Goal: Transaction & Acquisition: Purchase product/service

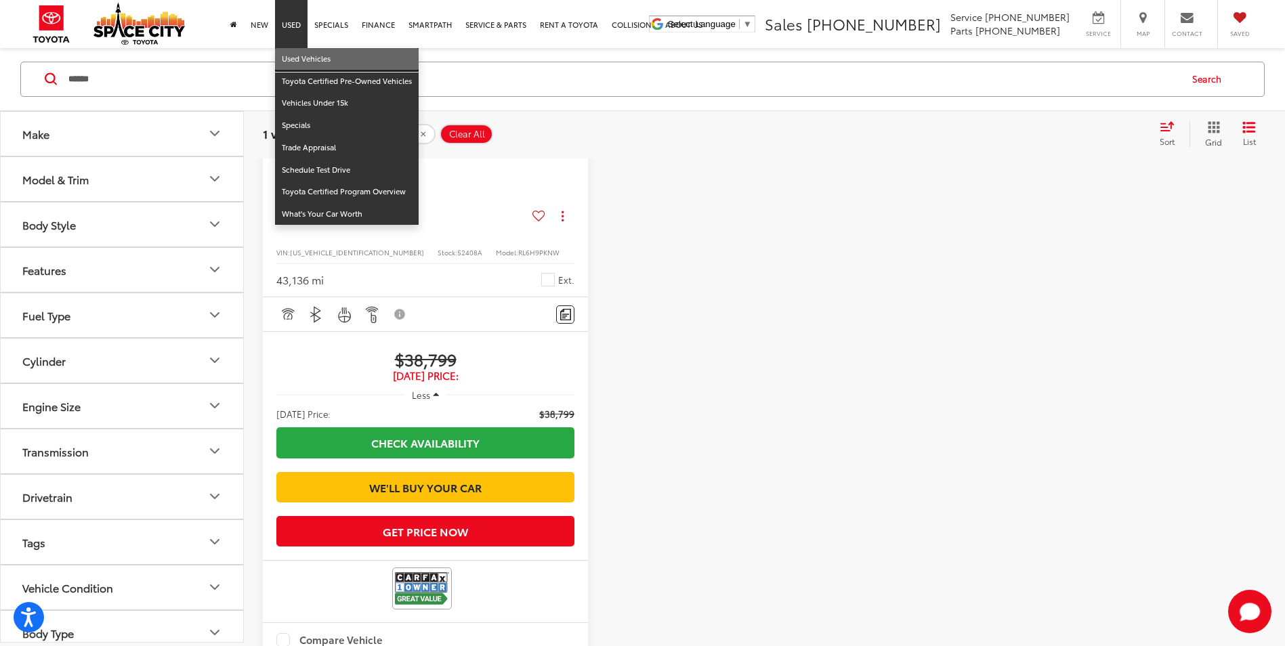
click at [295, 60] on link "Used Vehicles" at bounding box center [347, 59] width 144 height 22
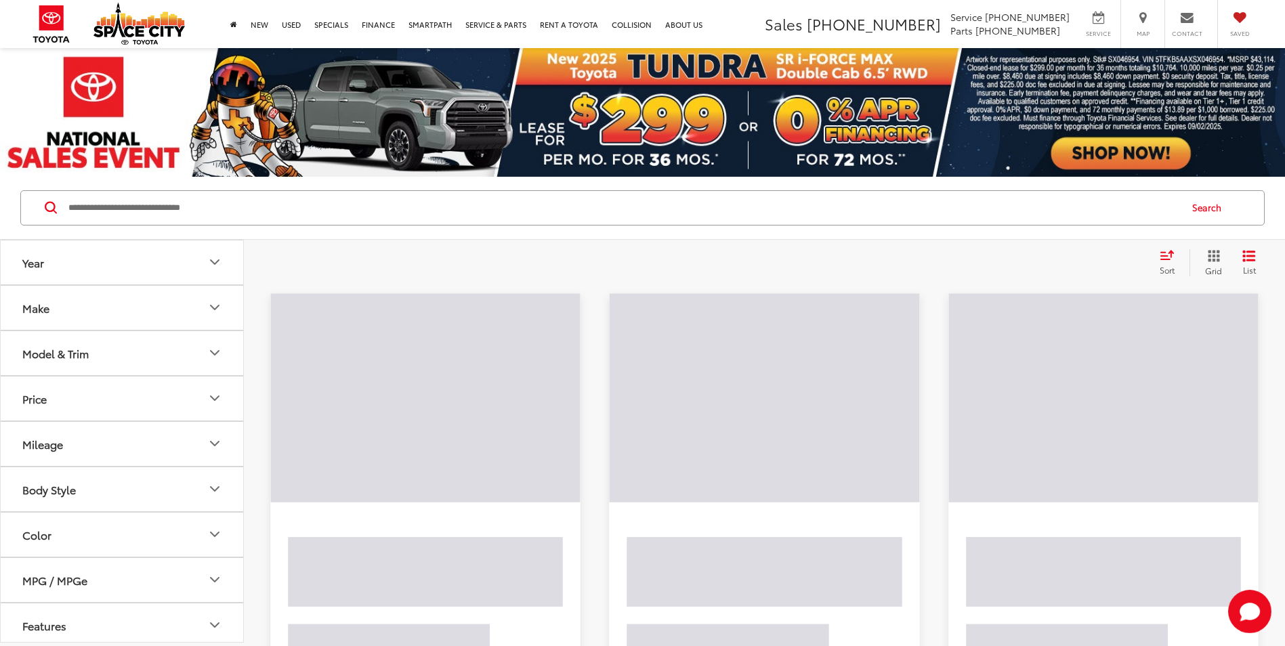
click at [139, 211] on input "Search by Make, Model, or Keyword" at bounding box center [623, 208] width 1112 height 33
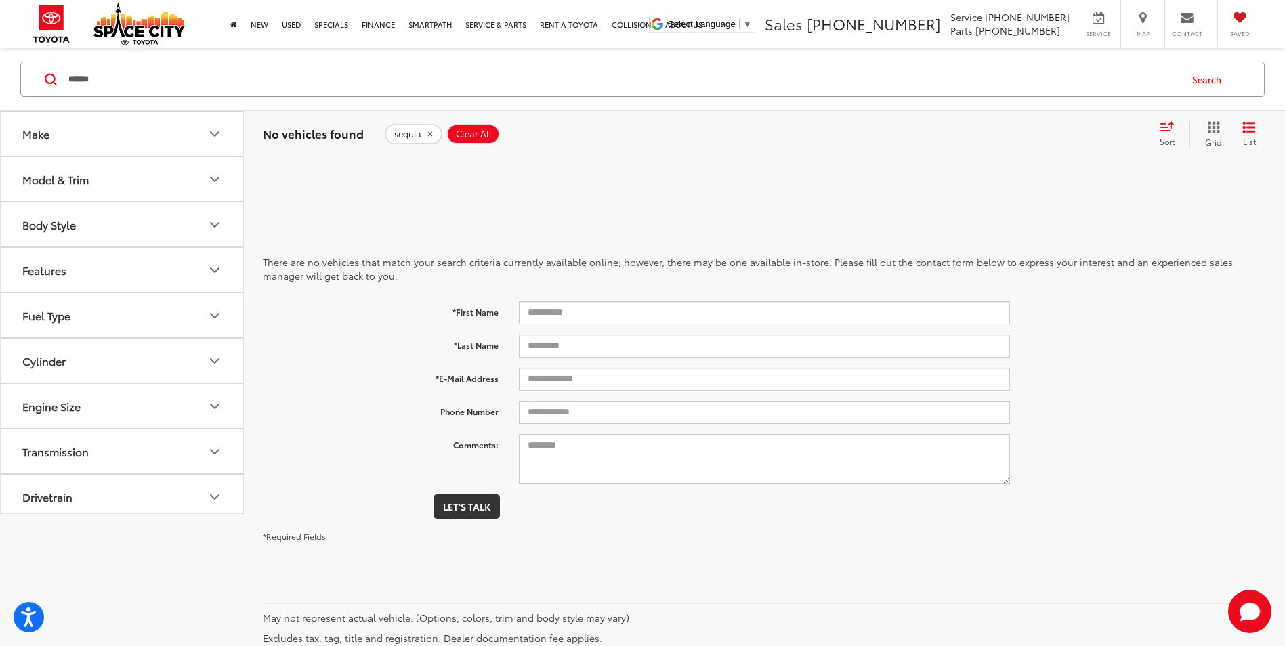
drag, startPoint x: 125, startPoint y: 72, endPoint x: 15, endPoint y: 81, distance: 110.0
click at [15, 81] on div "****** ****** sequoia Search" at bounding box center [643, 79] width 1258 height 35
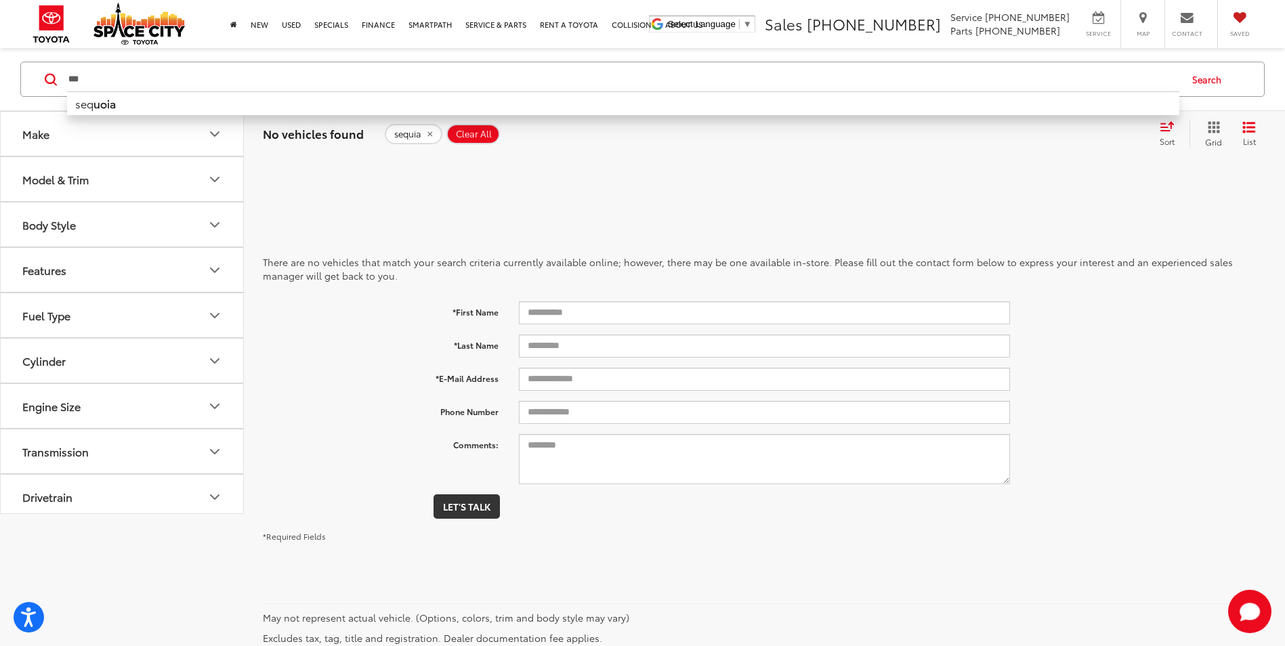
type input "***"
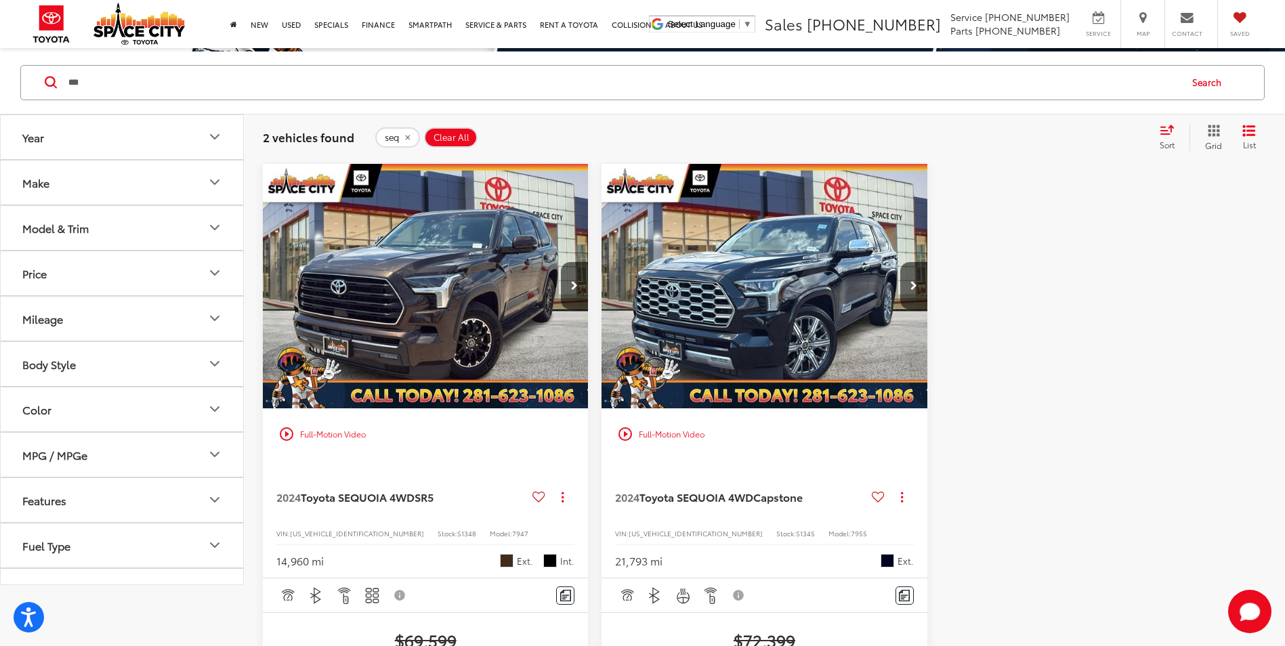
scroll to position [203, 0]
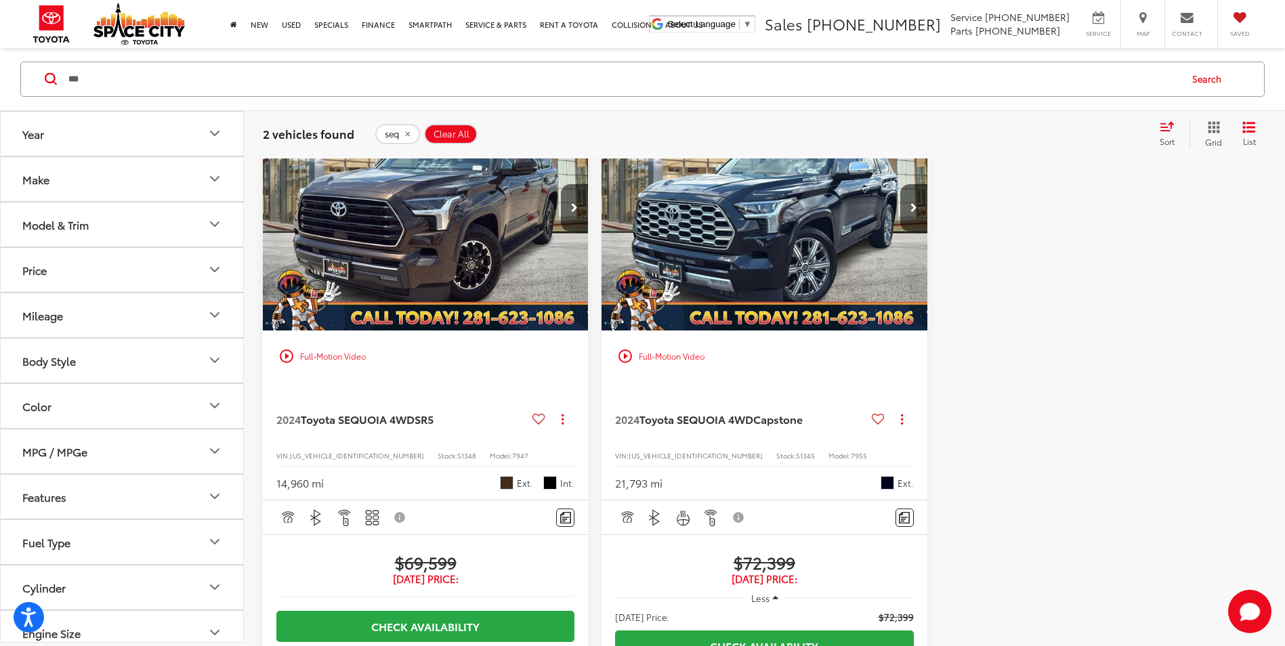
click at [752, 457] on div "VIN: 7SVAAABA7RX026179 Stock: S1345 Model: 7955" at bounding box center [764, 454] width 298 height 9
drag, startPoint x: 416, startPoint y: 455, endPoint x: 398, endPoint y: 460, distance: 19.1
click at [398, 460] on div "2024 Toyota SEQUOIA 4WD SR5 Copy Link Share Print View Details VIN: 7SVAAABA7RX…" at bounding box center [425, 441] width 325 height 119
drag, startPoint x: 754, startPoint y: 455, endPoint x: 735, endPoint y: 457, distance: 19.7
click at [735, 457] on div "VIN: 7SVAAABA7RX026179 Stock: S1345 Model: 7955" at bounding box center [764, 454] width 298 height 9
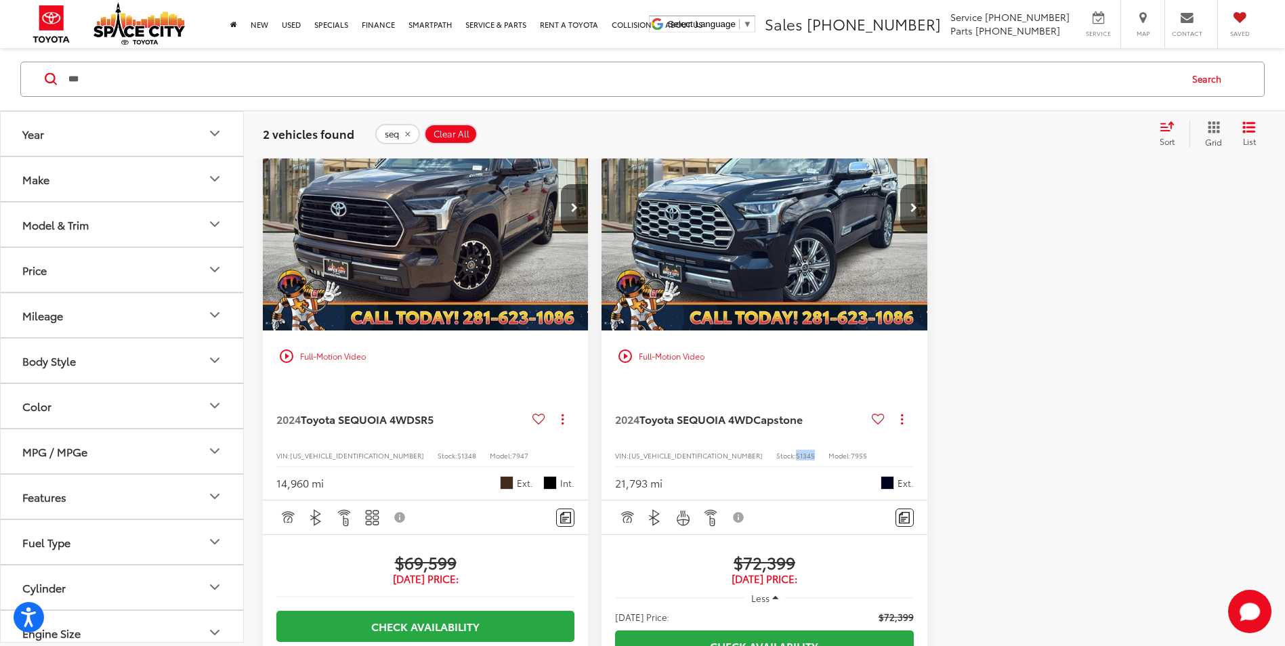
copy span "S1345"
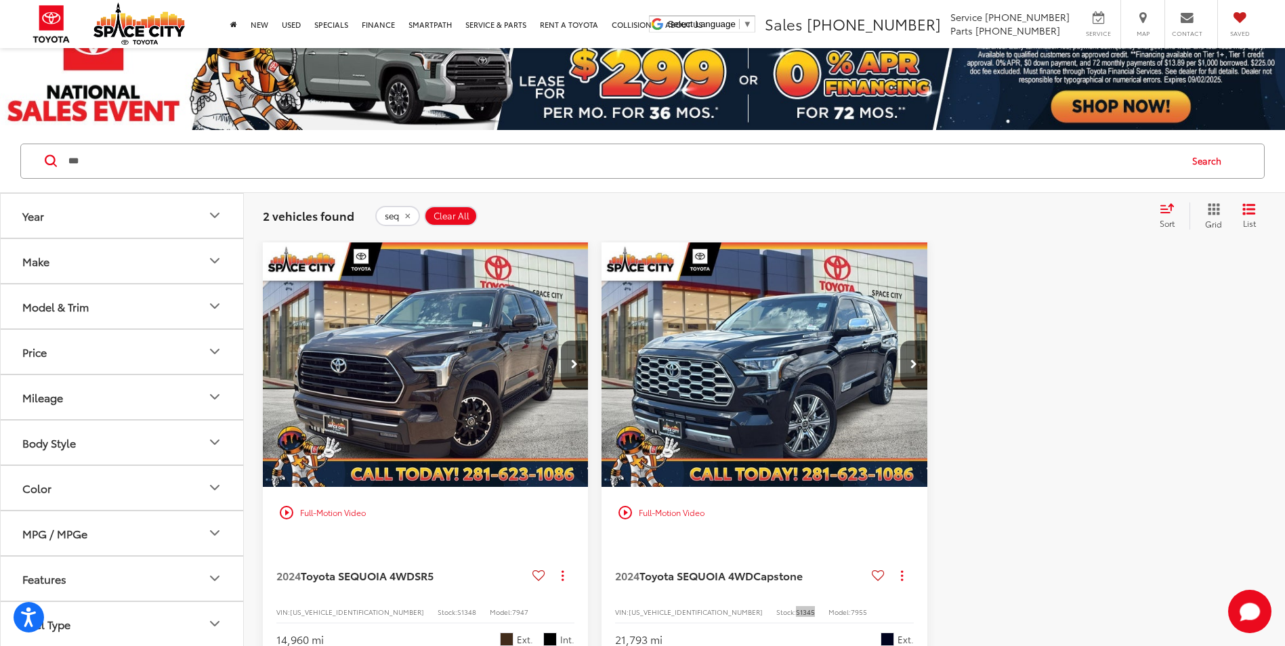
scroll to position [135, 0]
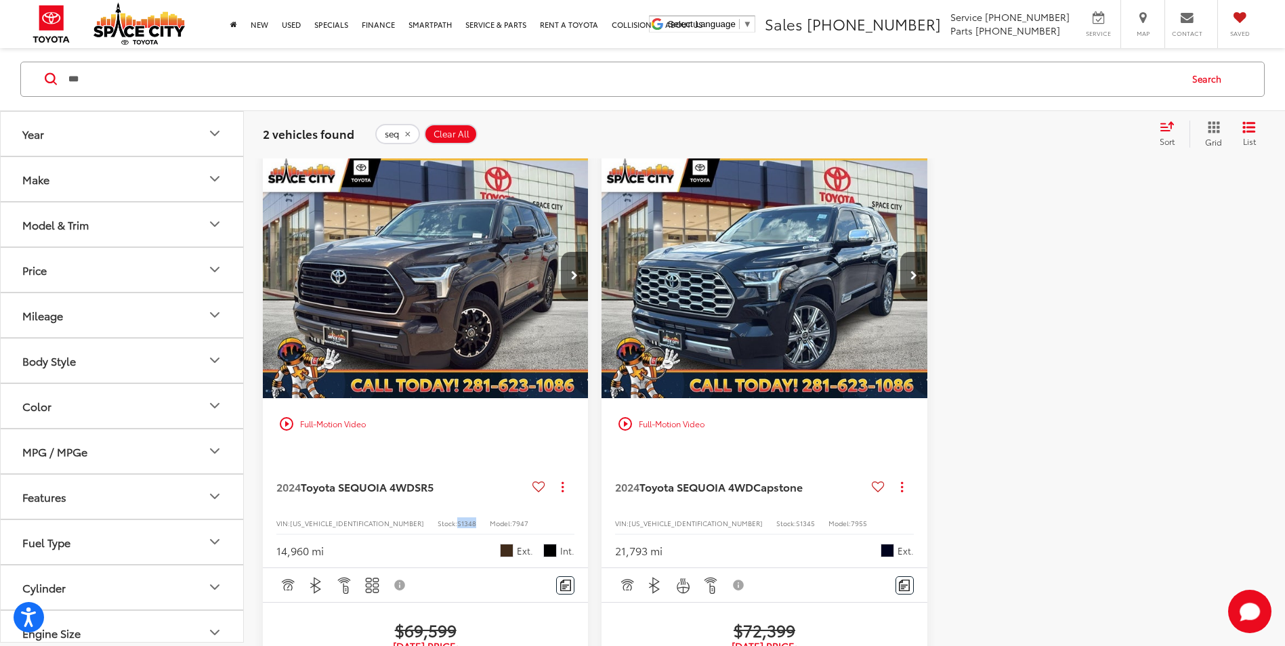
drag, startPoint x: 418, startPoint y: 525, endPoint x: 397, endPoint y: 523, distance: 21.1
click at [397, 523] on div "VIN: 7SVAAABA7RX044391 Stock: S1348 Model: 7947" at bounding box center [425, 521] width 298 height 9
copy span "S1348"
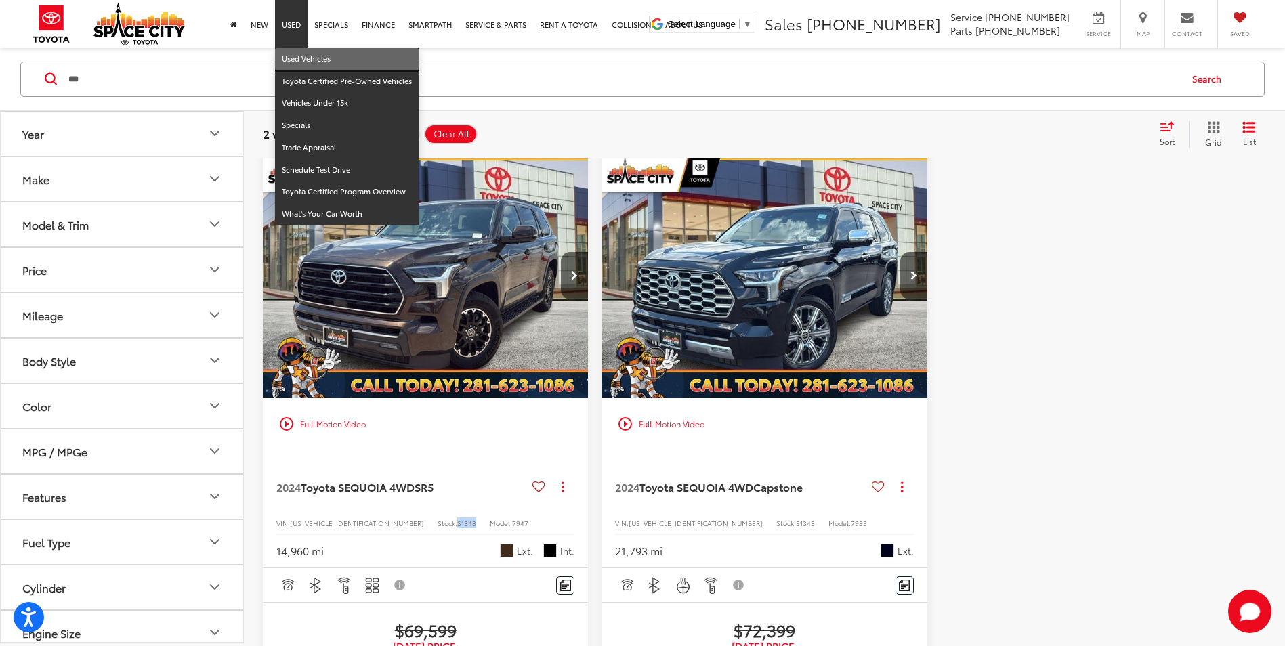
click at [300, 51] on link "Used Vehicles" at bounding box center [347, 59] width 144 height 22
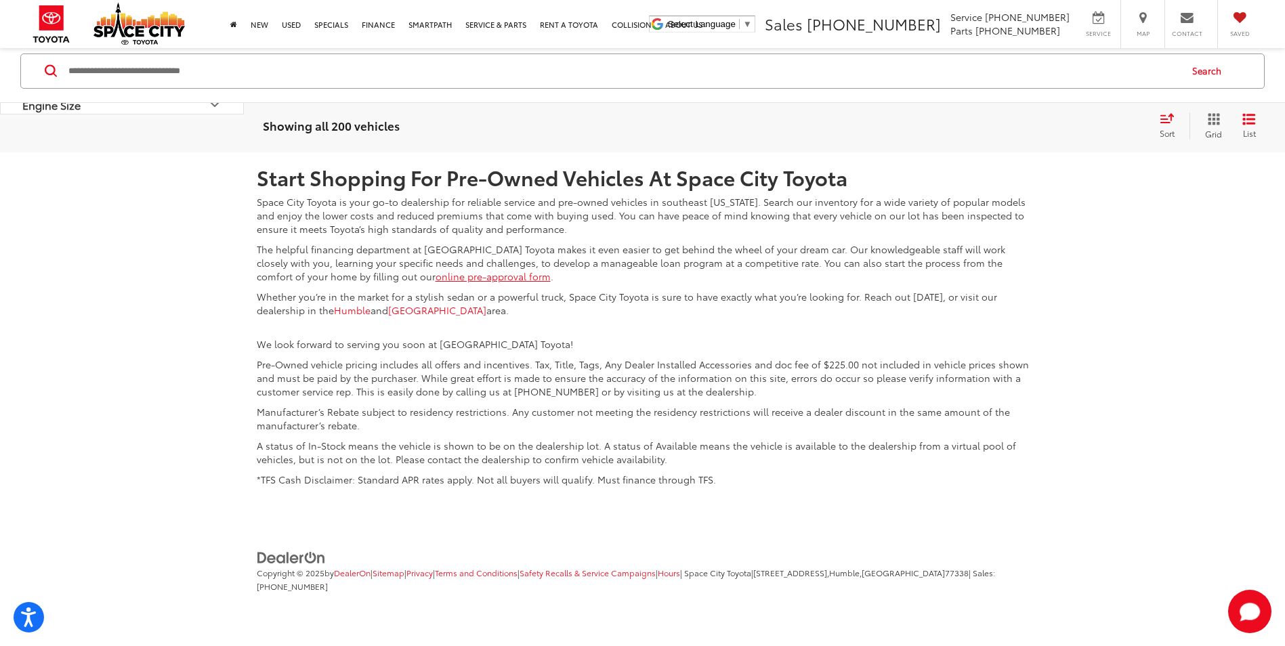
scroll to position [3386, 0]
click at [1021, 64] on link "2" at bounding box center [1031, 51] width 21 height 24
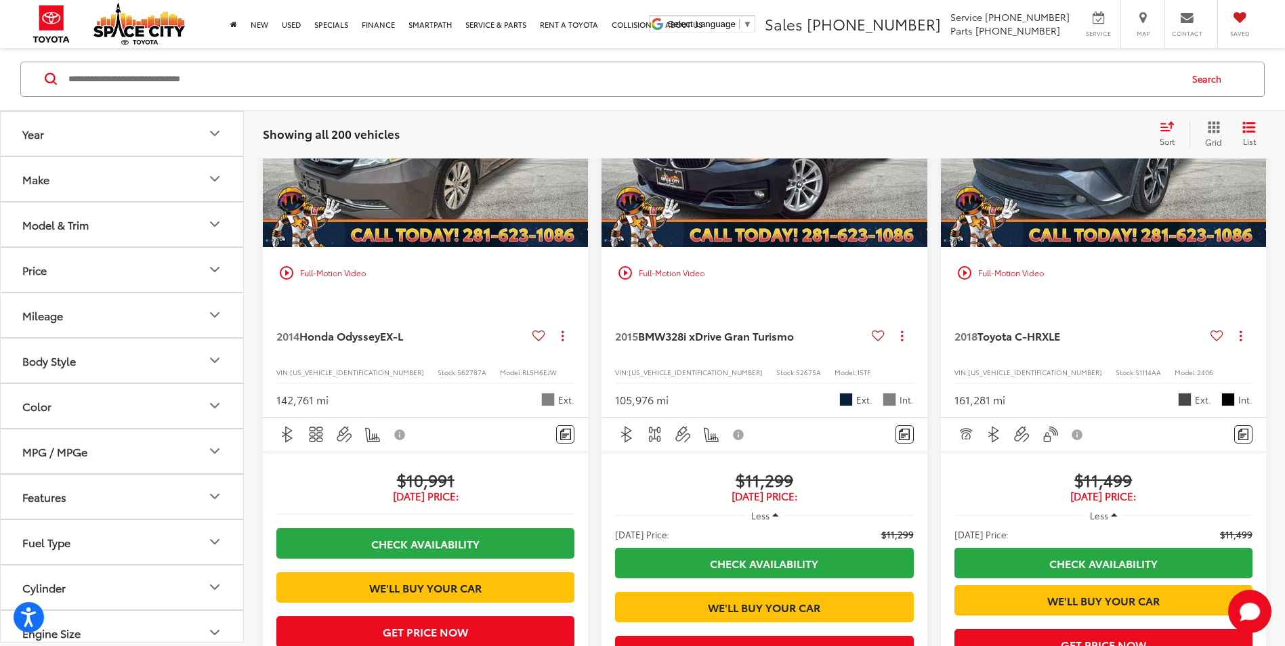
scroll to position [1822, 0]
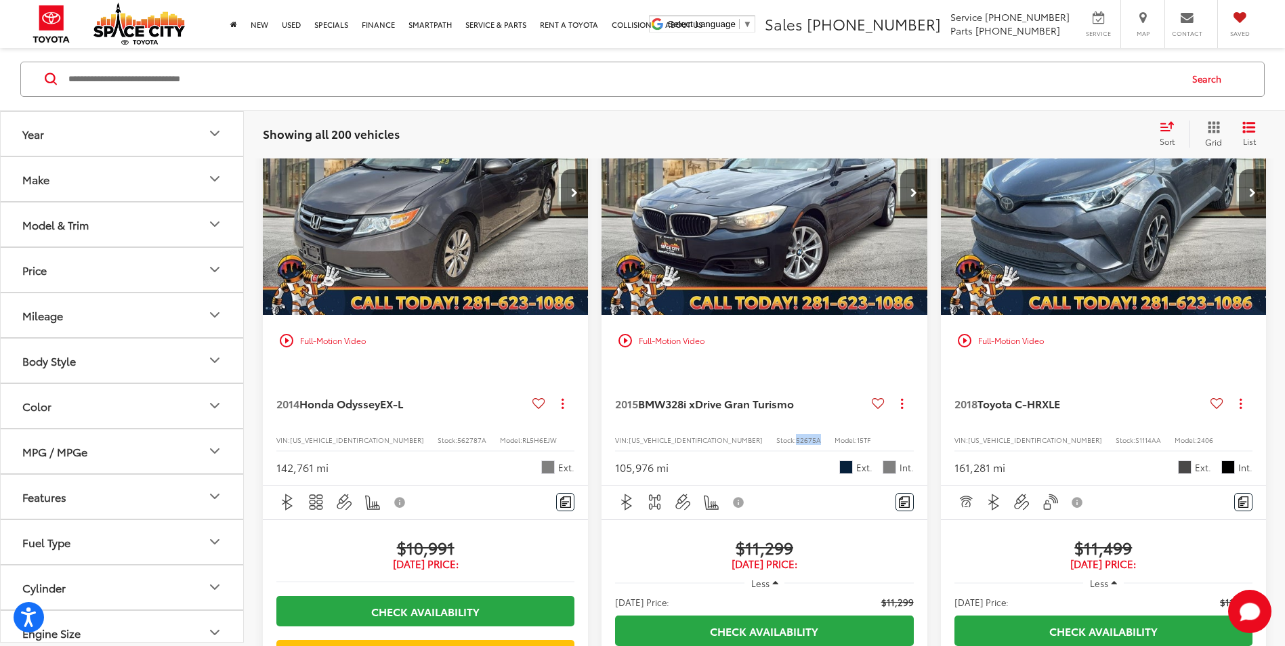
drag, startPoint x: 765, startPoint y: 541, endPoint x: 739, endPoint y: 540, distance: 26.4
click at [739, 444] on div "VIN: WBA3X5C54FD562057 Stock: 52675A Model: 15TF" at bounding box center [764, 438] width 298 height 9
copy span "52675A"
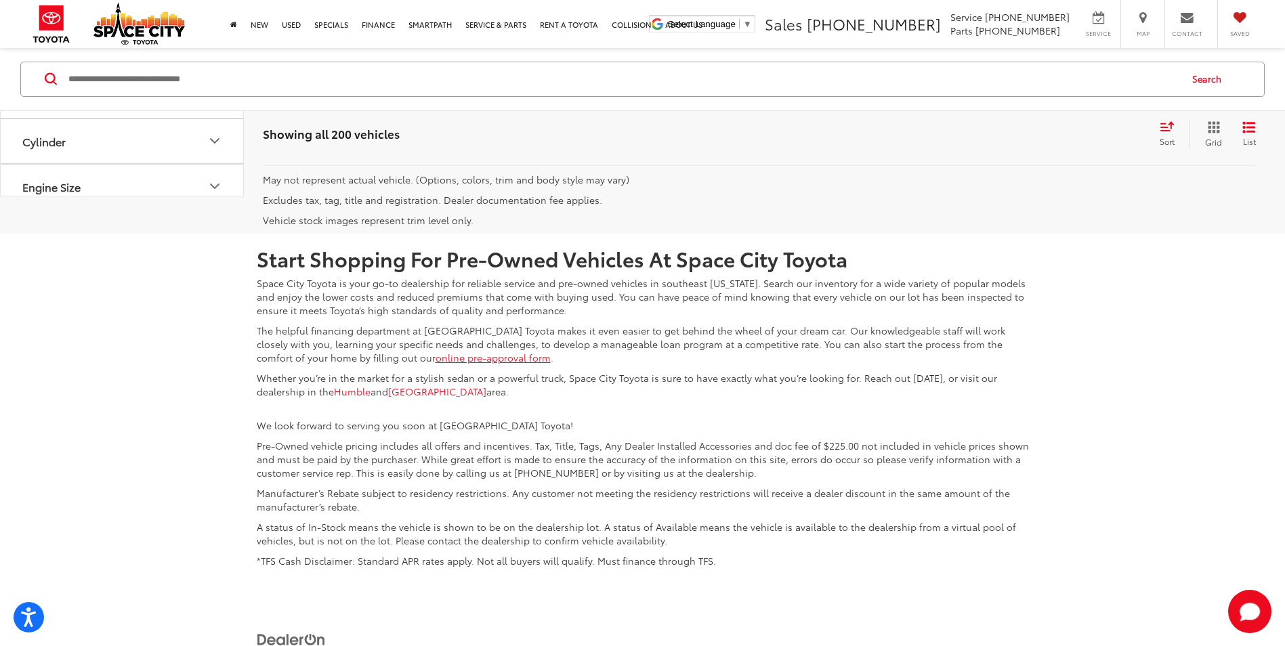
scroll to position [3244, 0]
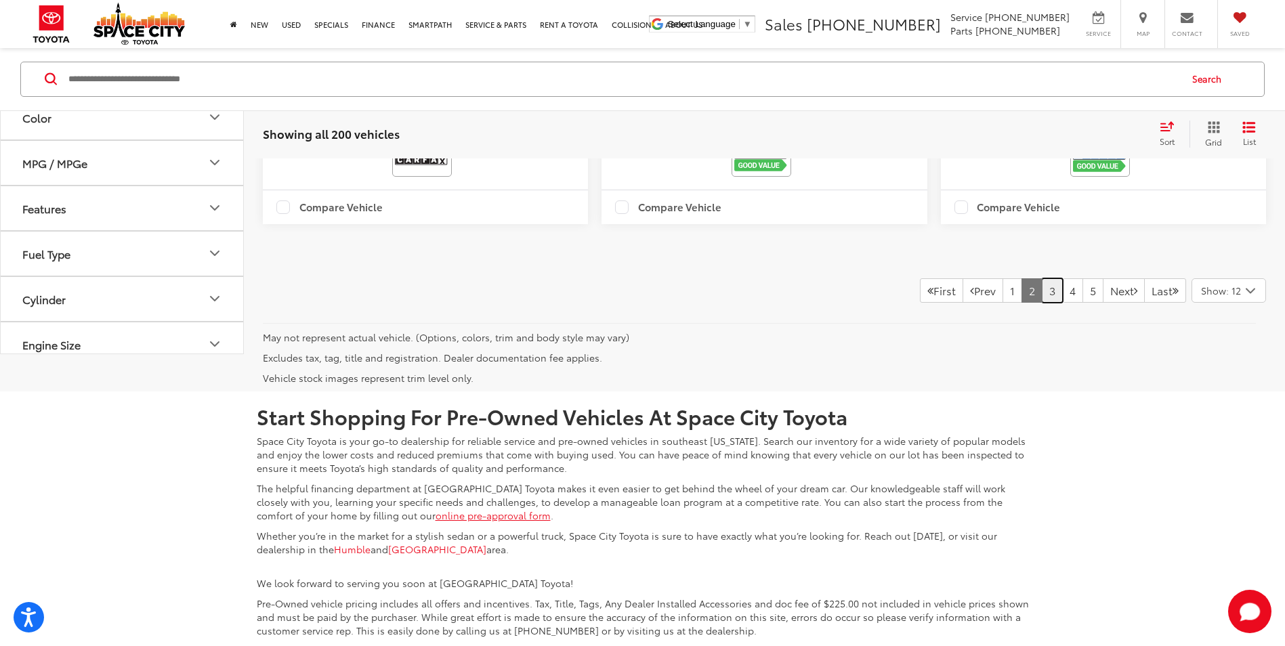
click at [1042, 303] on link "3" at bounding box center [1051, 290] width 21 height 24
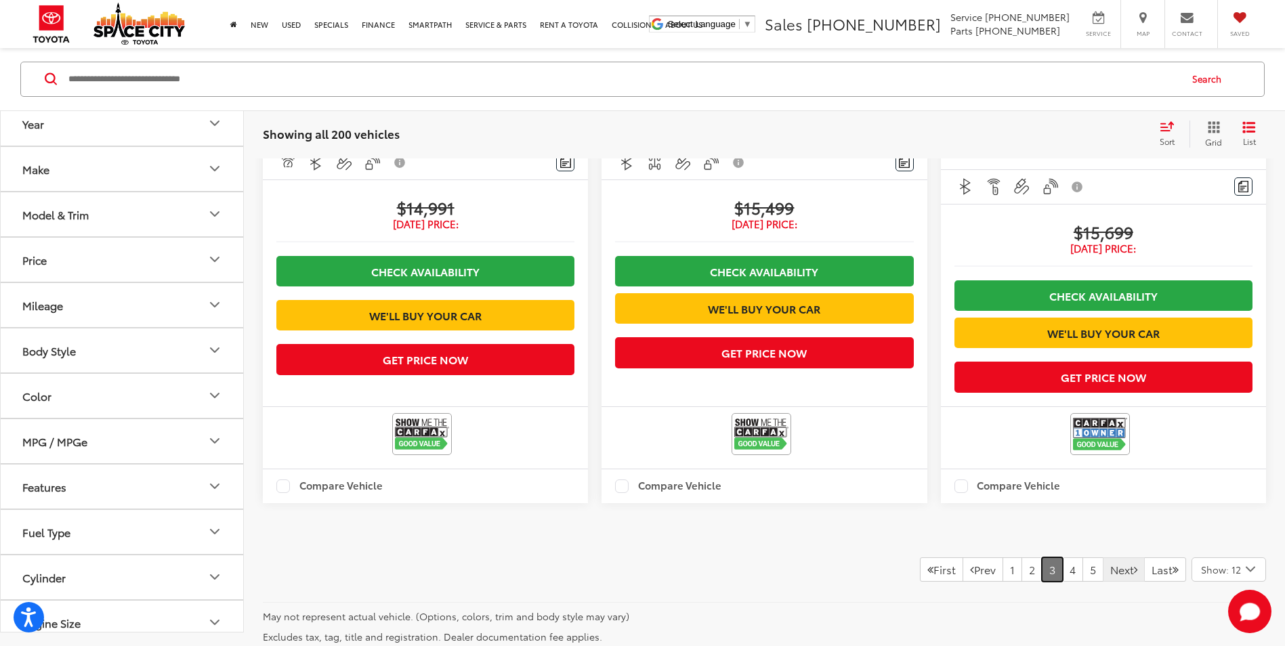
scroll to position [3040, 0]
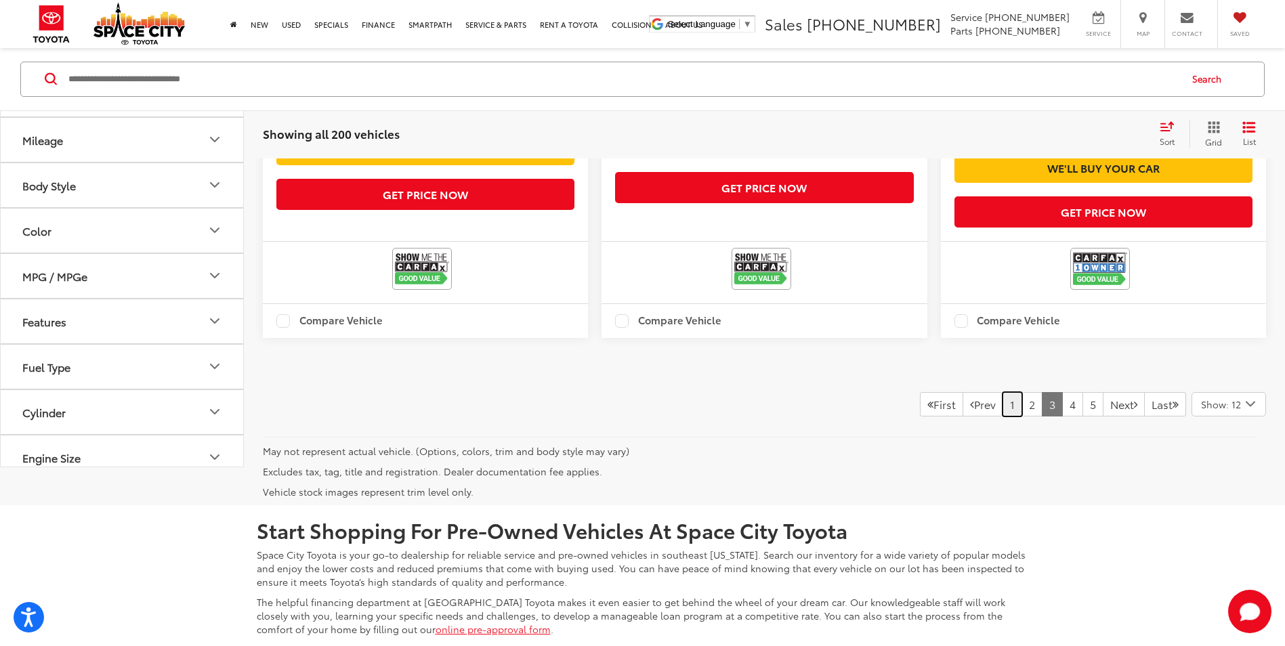
click at [1002, 416] on link "1" at bounding box center [1012, 404] width 20 height 24
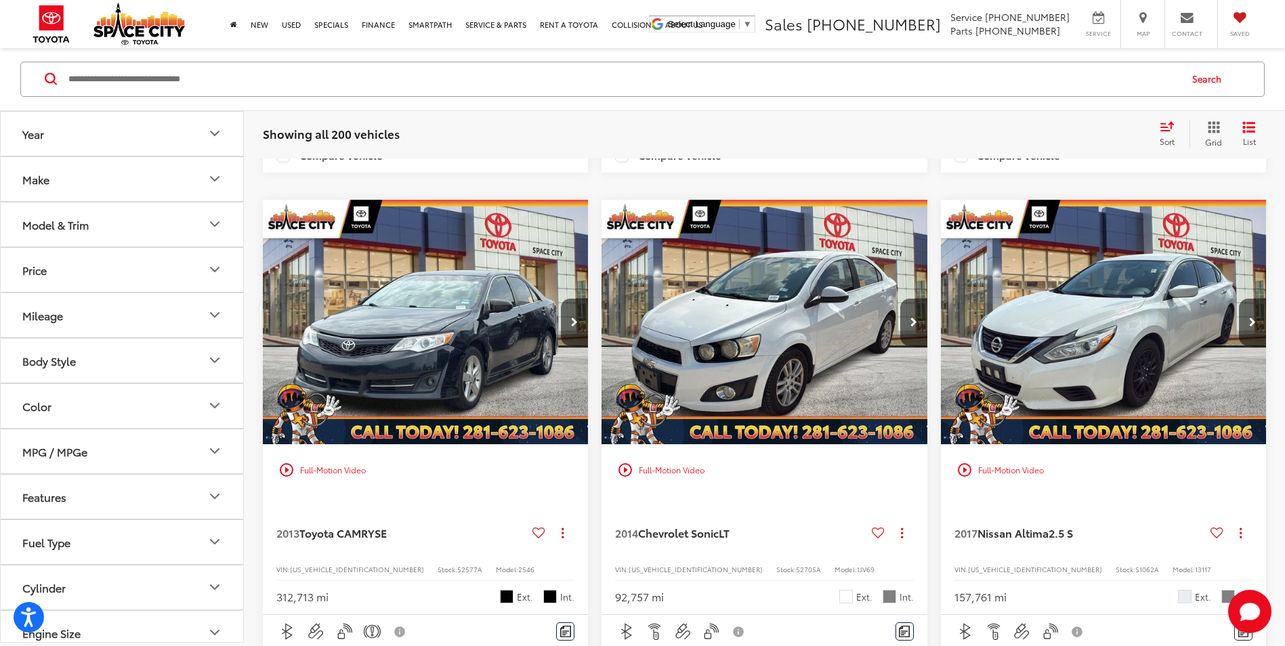
scroll to position [1754, 0]
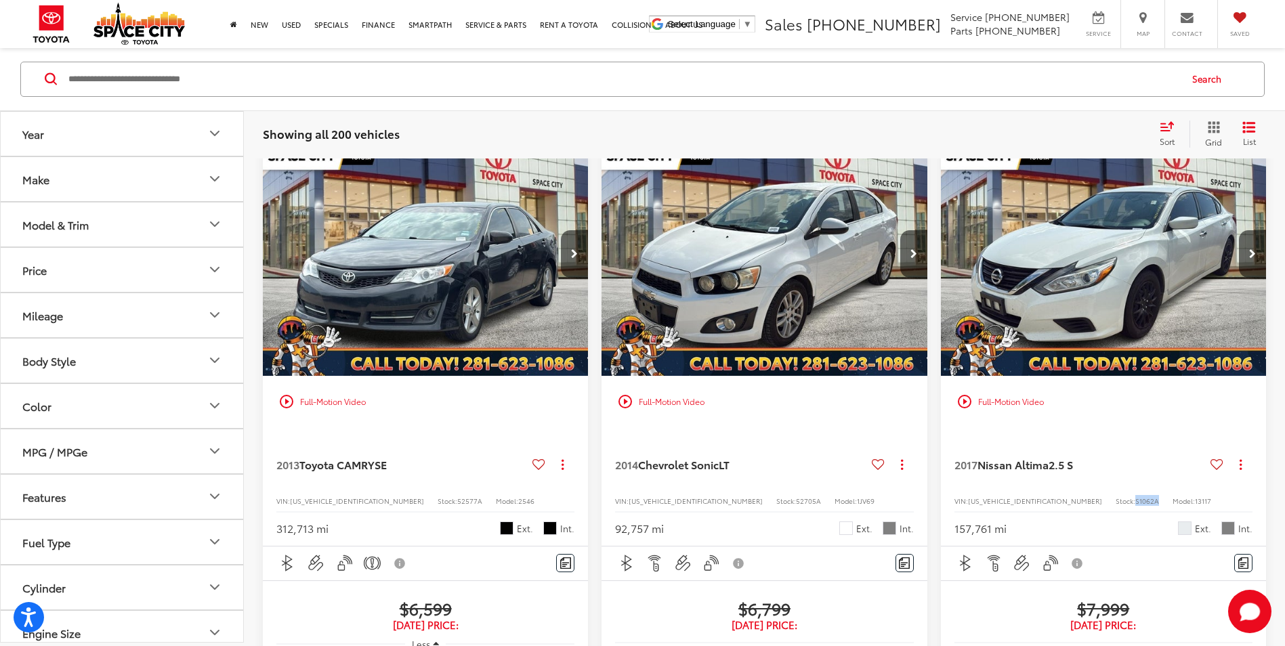
drag, startPoint x: 1099, startPoint y: 549, endPoint x: 1074, endPoint y: 553, distance: 25.4
click at [1074, 504] on div "VIN: 1N4AL3AP8HN337545 Stock: S1062A Model: 13117" at bounding box center [1103, 499] width 298 height 9
copy span "S1062A"
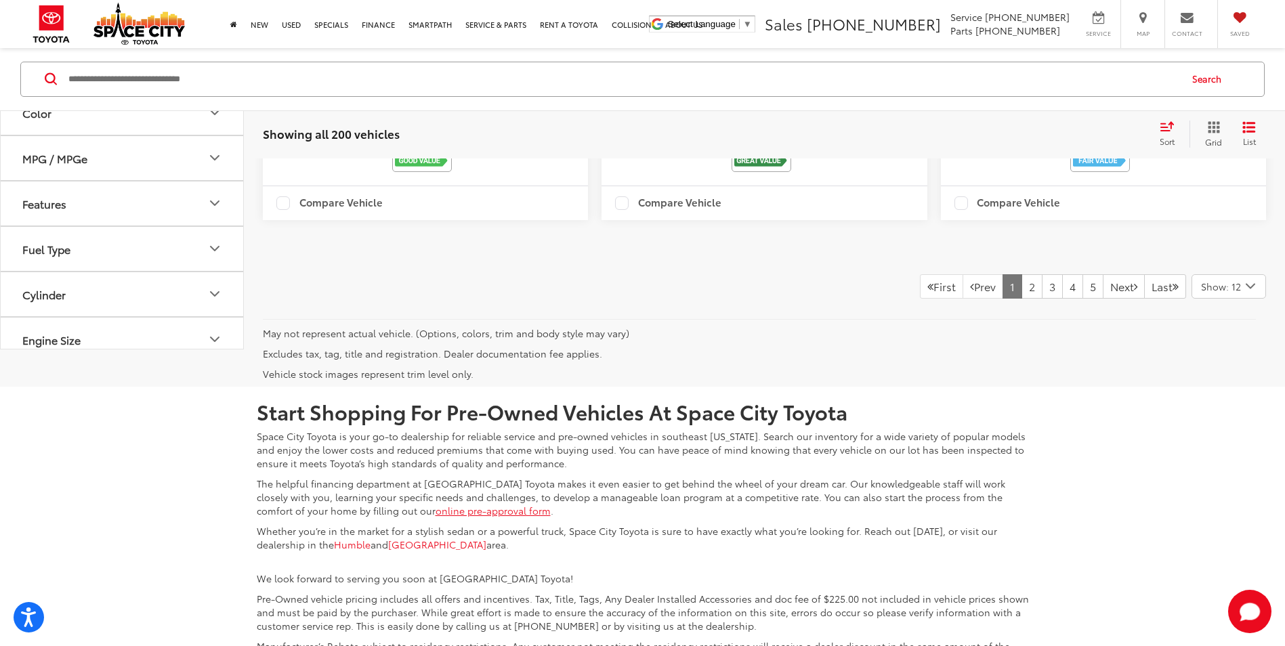
scroll to position [3244, 0]
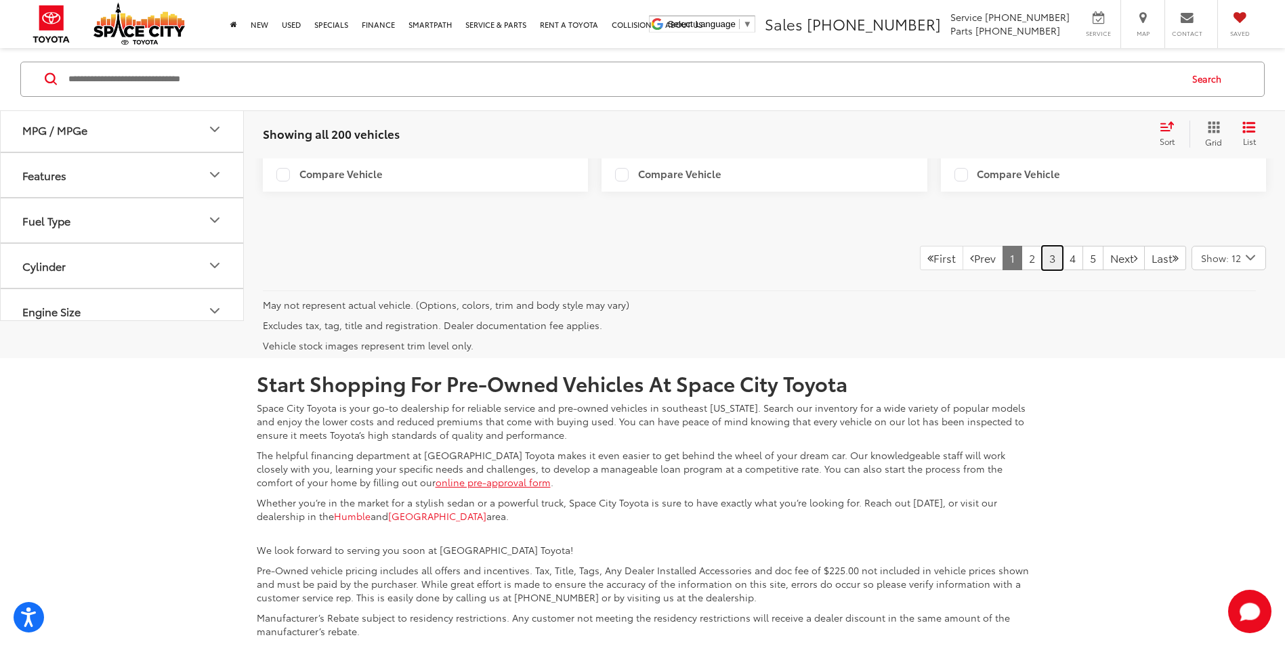
click at [1041, 270] on link "3" at bounding box center [1051, 258] width 21 height 24
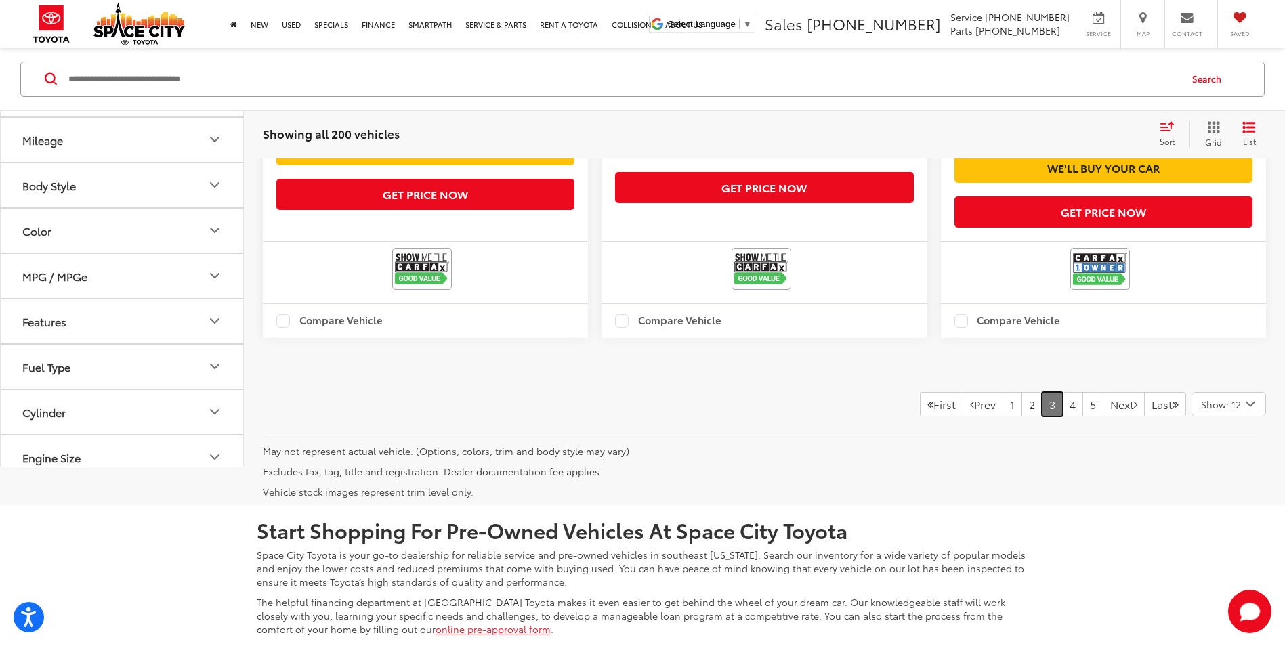
scroll to position [3244, 0]
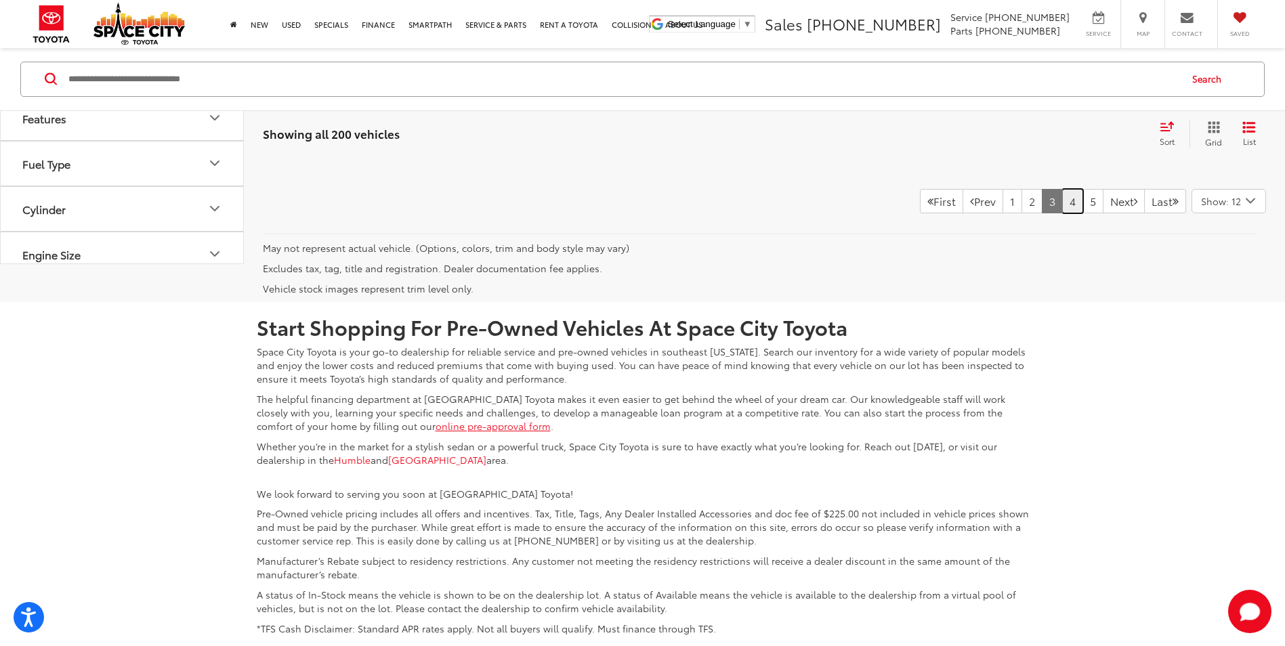
click at [1062, 213] on link "4" at bounding box center [1072, 201] width 21 height 24
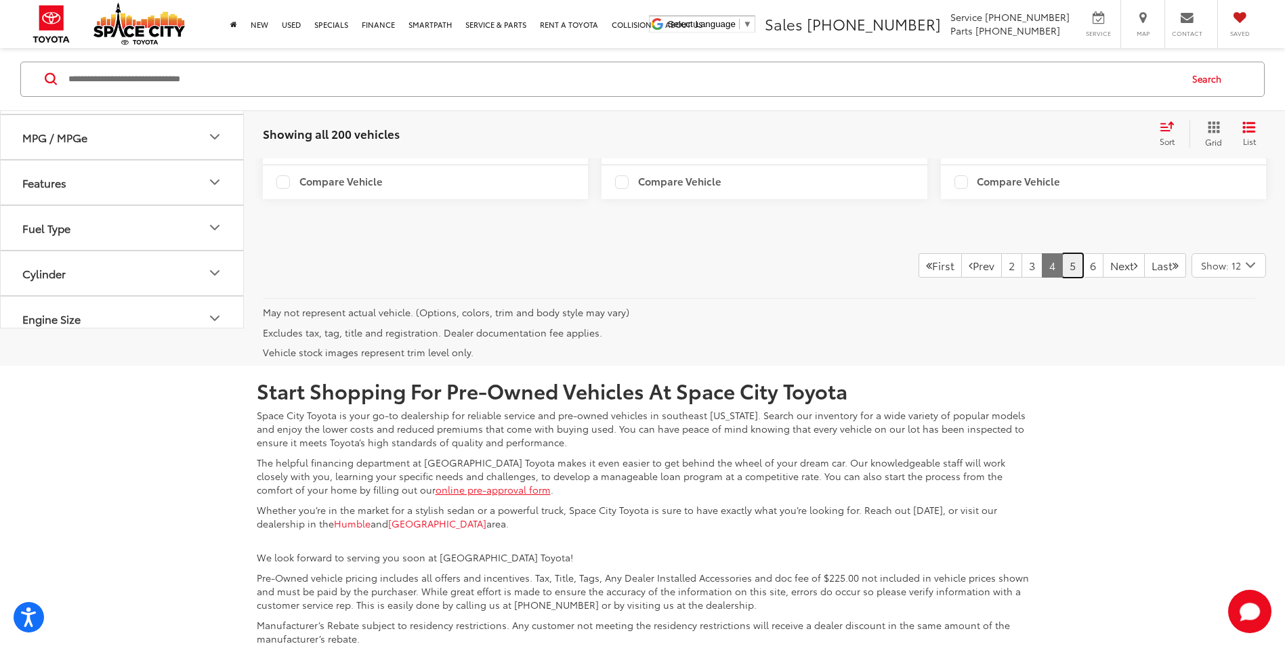
scroll to position [3244, 0]
click at [1062, 277] on link "5" at bounding box center [1072, 265] width 21 height 24
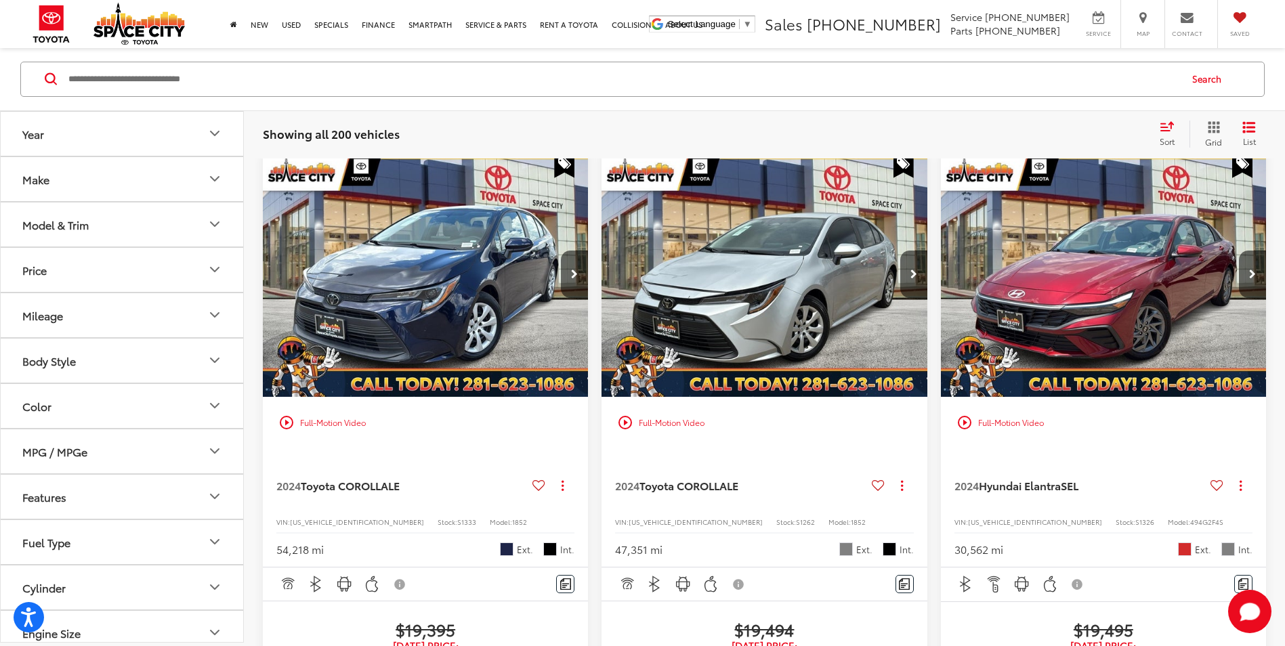
scroll to position [2634, 0]
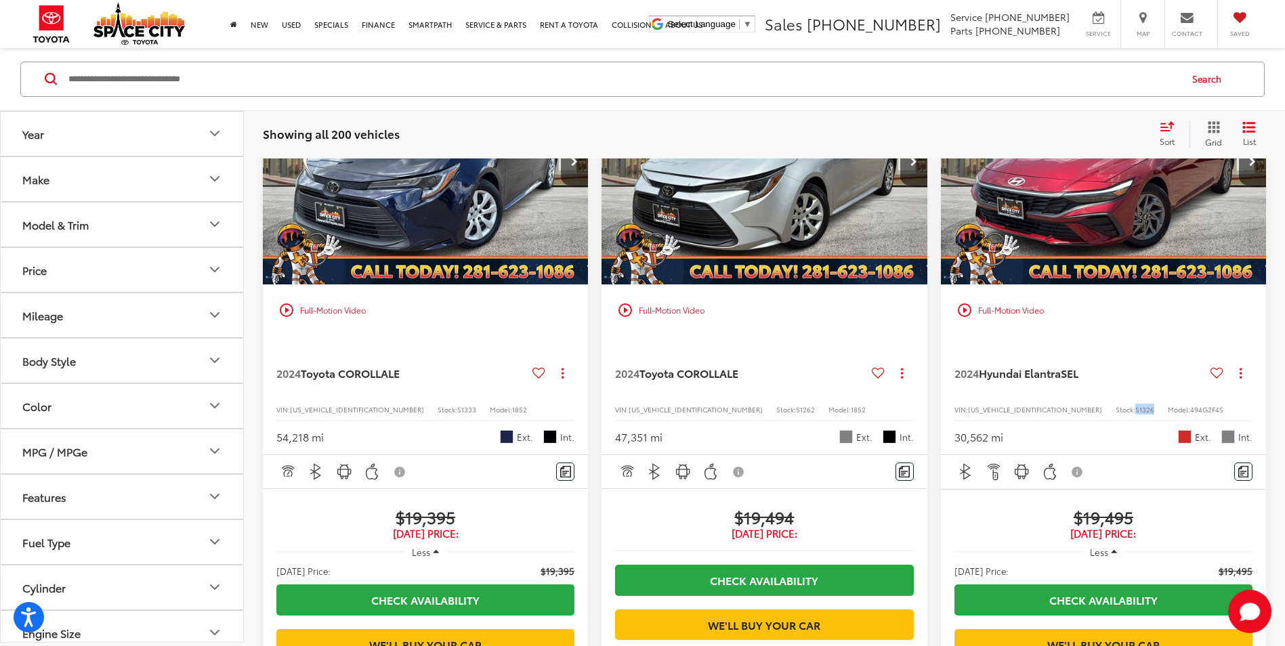
drag, startPoint x: 1101, startPoint y: 562, endPoint x: 1078, endPoint y: 566, distance: 23.4
click at [1078, 413] on div "VIN: KMHLM4DG1RU647928 Stock: S1326 Model: 494G2F4S" at bounding box center [1103, 408] width 298 height 9
copy div "S1326"
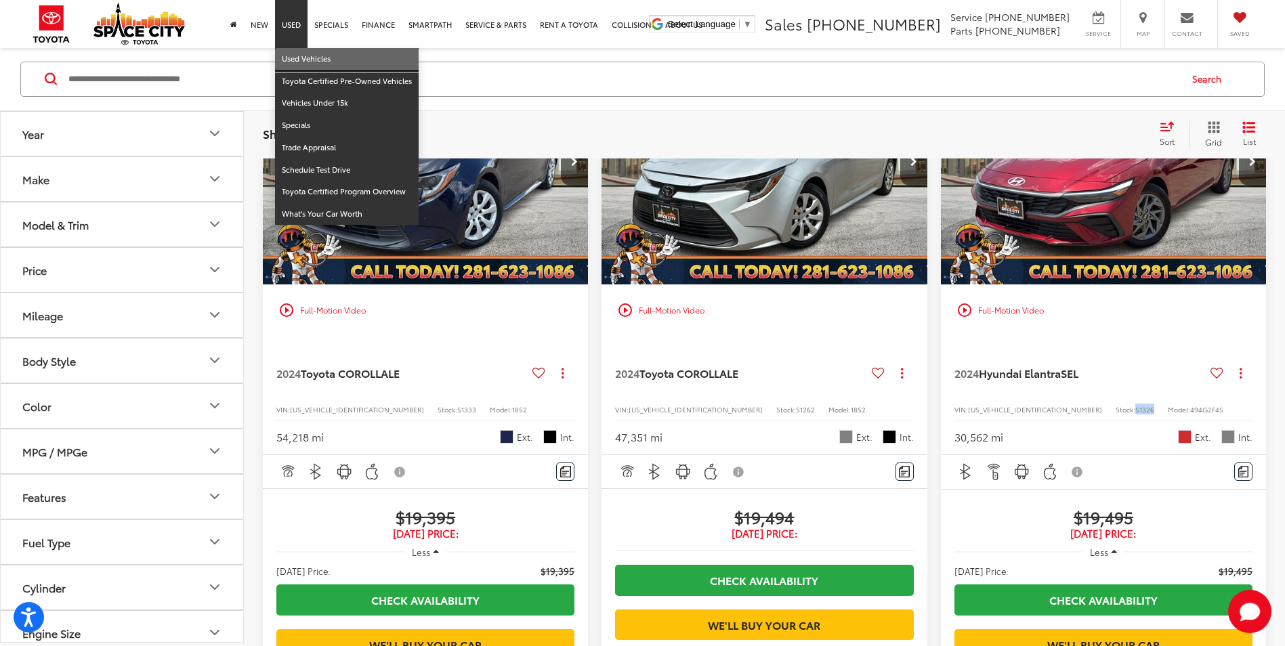
click at [299, 62] on link "Used Vehicles" at bounding box center [347, 59] width 144 height 22
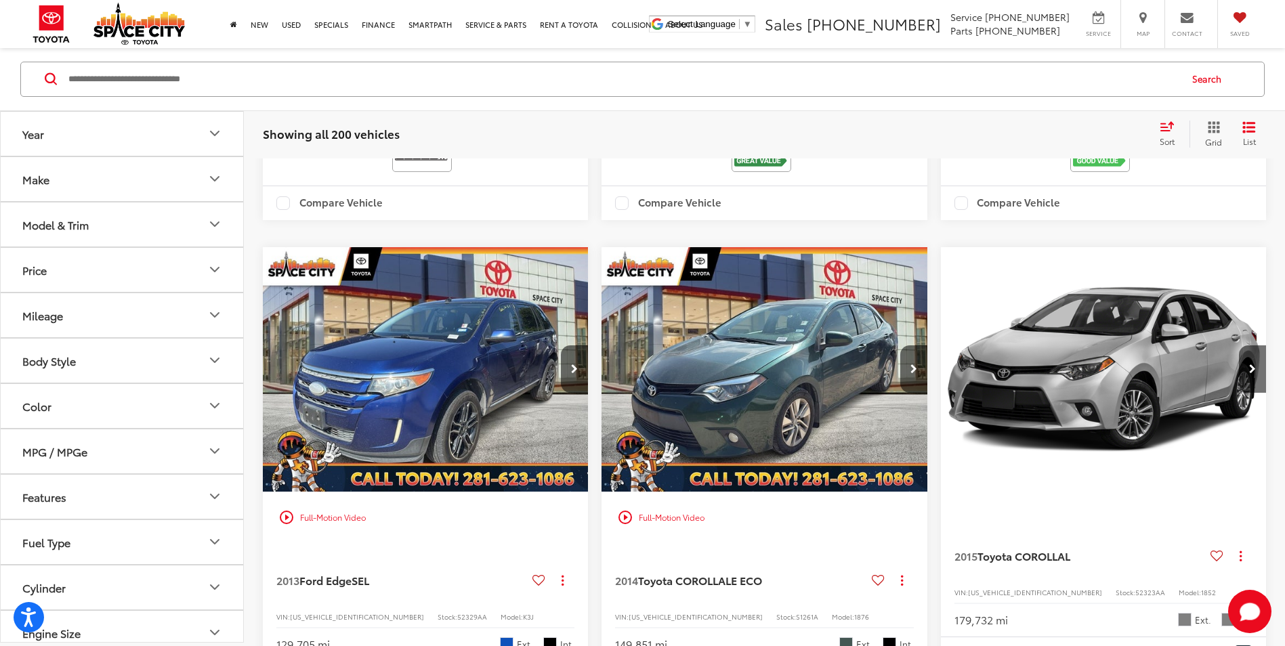
scroll to position [2573, 0]
